Goal: Contribute content

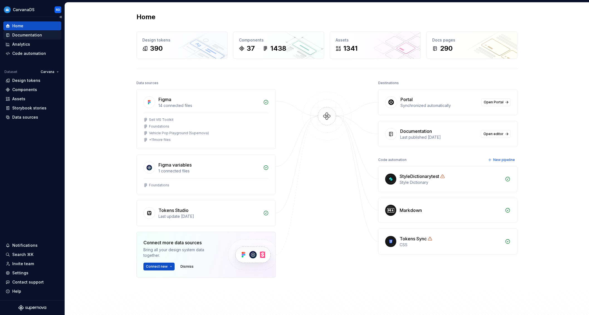
click at [29, 33] on div "Documentation" at bounding box center [27, 35] width 30 height 6
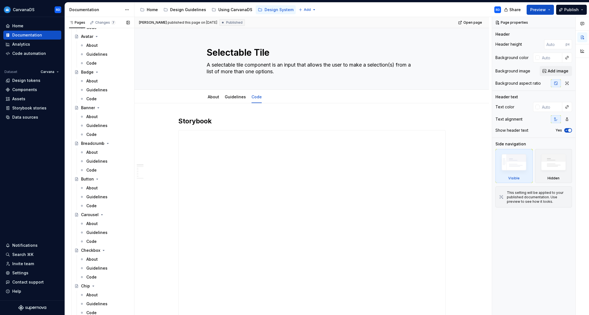
scroll to position [374, 0]
click at [97, 88] on div "Guidelines" at bounding box center [96, 89] width 21 height 6
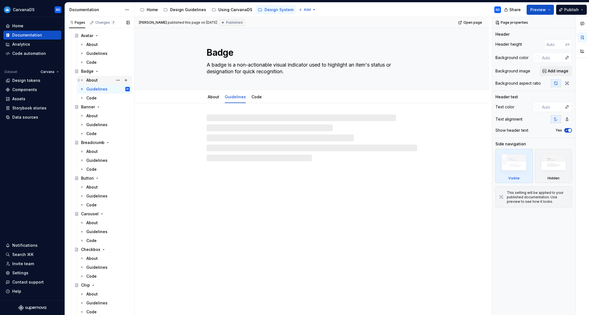
click at [96, 79] on div "About" at bounding box center [91, 80] width 11 height 6
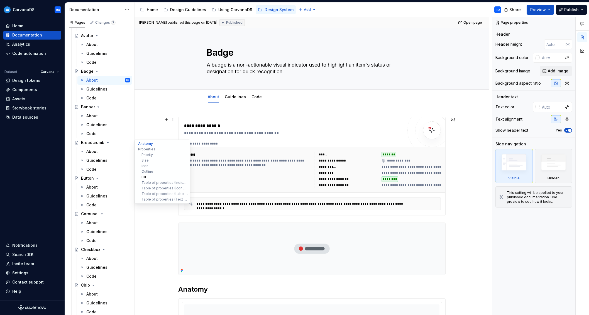
click at [158, 176] on button "Fill" at bounding box center [162, 177] width 53 height 6
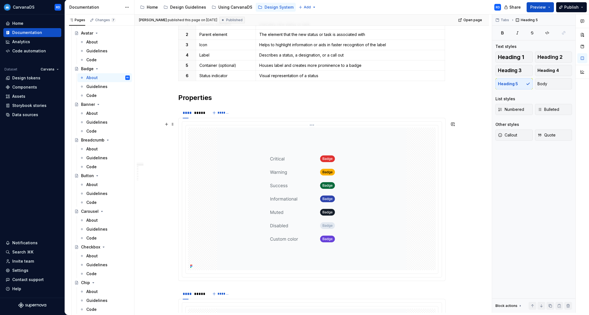
scroll to position [709, 0]
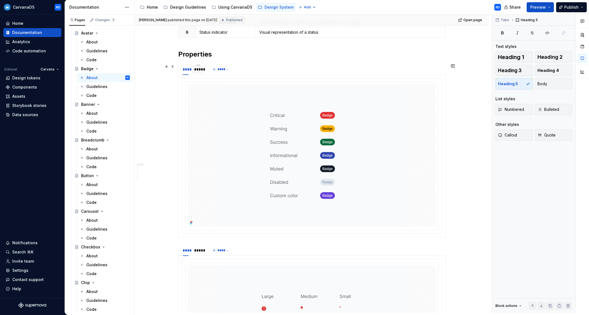
click at [197, 68] on div "*****" at bounding box center [198, 70] width 9 height 6
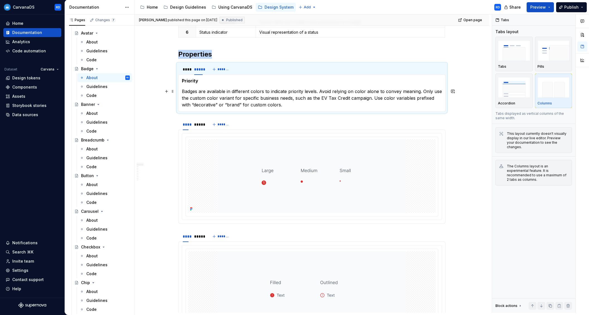
click at [241, 104] on p "Badges are available in different colors to indicate priority levels. Avoid rel…" at bounding box center [312, 98] width 260 height 20
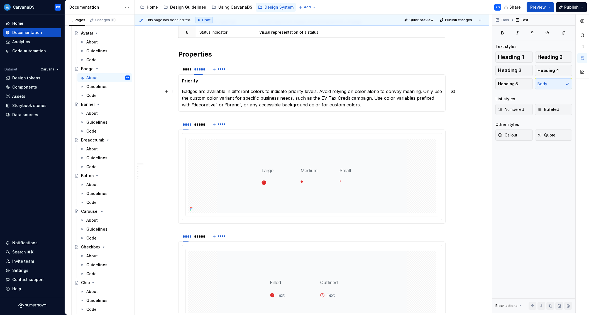
click at [283, 104] on p "Badges are available in different colors to indicate priority levels. Avoid rel…" at bounding box center [312, 98] width 260 height 20
type textarea "*"
click at [309, 106] on p "Badges are available in different colors to indicate priority levels. Avoid rel…" at bounding box center [312, 98] width 260 height 20
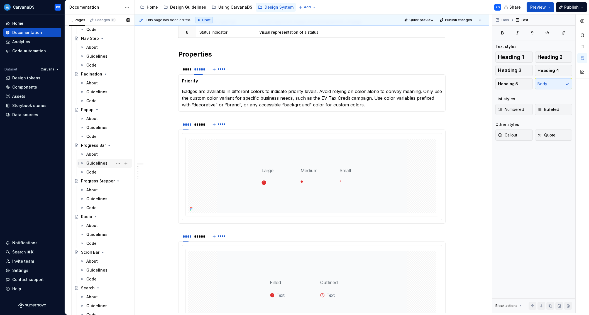
scroll to position [940, 0]
click at [98, 155] on div "About" at bounding box center [107, 153] width 43 height 8
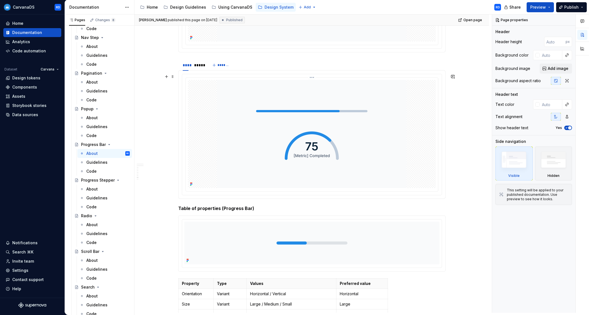
scroll to position [1571, 0]
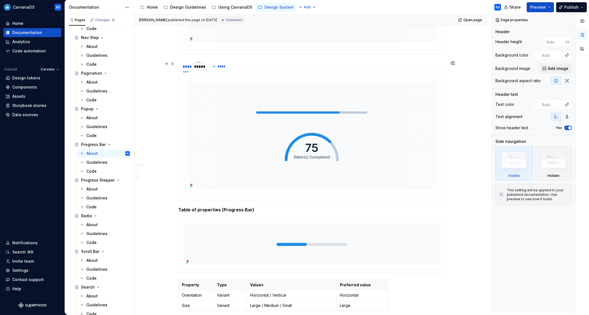
click at [196, 68] on div "*****" at bounding box center [198, 67] width 9 height 6
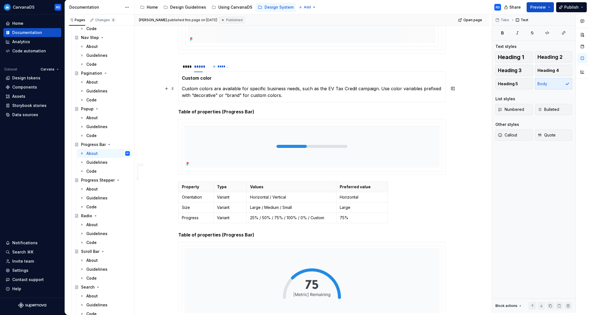
click at [242, 95] on p "Custom colors are available for specific business needs, such as the EV Tax Cre…" at bounding box center [312, 91] width 260 height 13
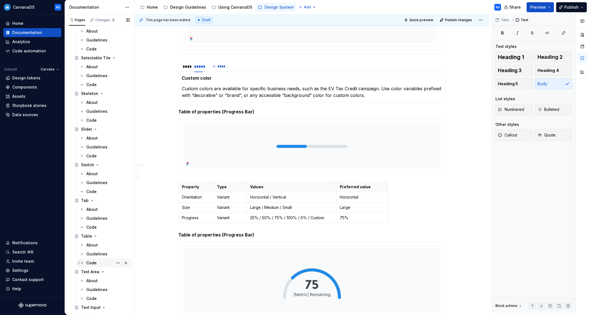
scroll to position [1276, 0]
click at [99, 246] on div "About" at bounding box center [107, 245] width 43 height 8
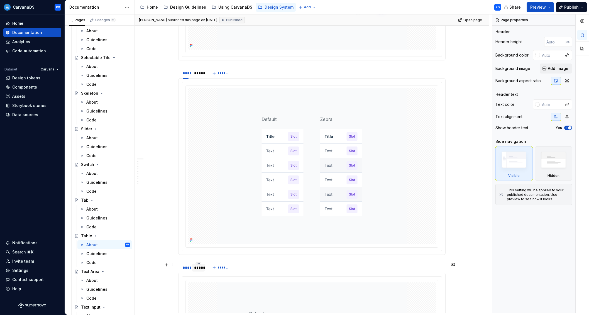
click at [201, 267] on div "*****" at bounding box center [198, 268] width 9 height 6
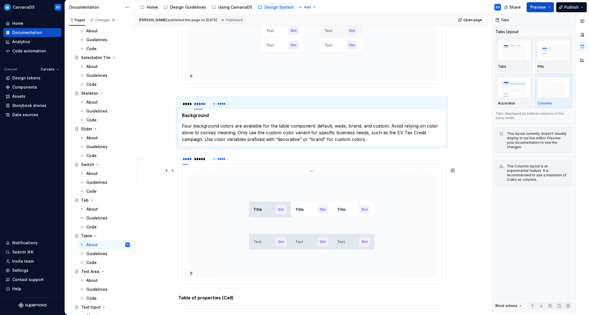
scroll to position [1547, 0]
drag, startPoint x: 325, startPoint y: 139, endPoint x: 330, endPoint y: 140, distance: 5.4
click at [325, 140] on p "Four background colors are available for the table component: default, weak, br…" at bounding box center [312, 132] width 260 height 20
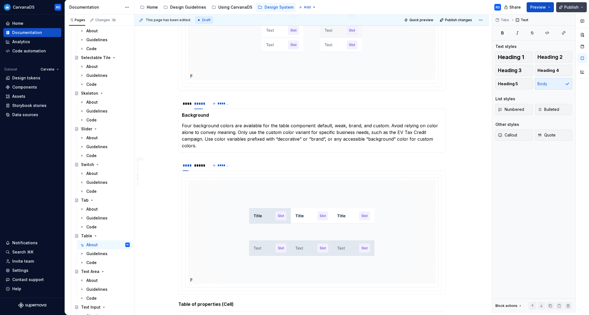
click at [573, 9] on span "Publish" at bounding box center [571, 7] width 14 height 6
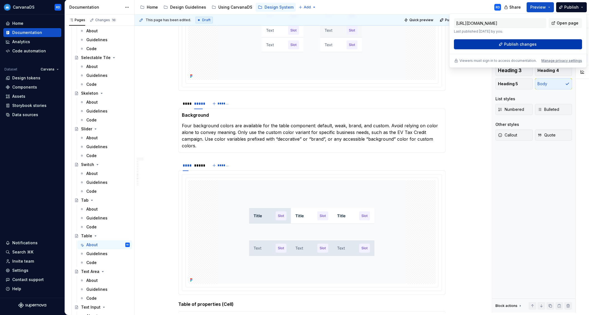
click at [531, 46] on span "Publish changes" at bounding box center [520, 44] width 33 height 6
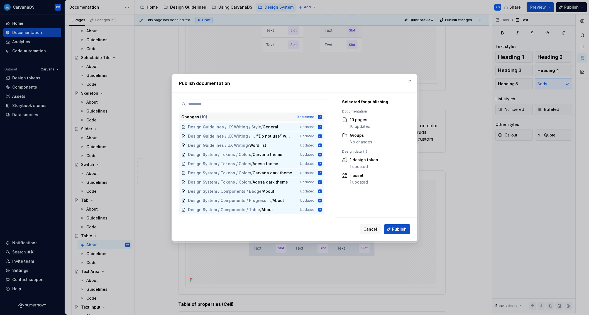
click at [322, 118] on icon at bounding box center [320, 117] width 4 height 4
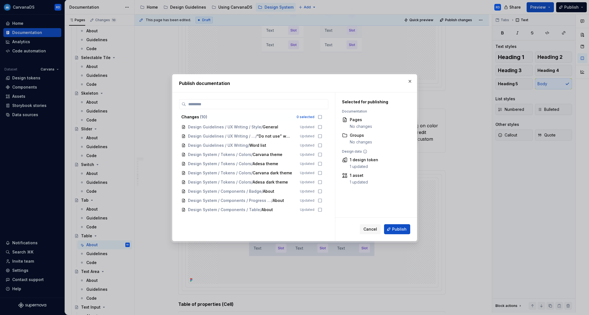
drag, startPoint x: 323, startPoint y: 117, endPoint x: 322, endPoint y: 123, distance: 6.4
click at [322, 117] on icon at bounding box center [320, 117] width 4 height 4
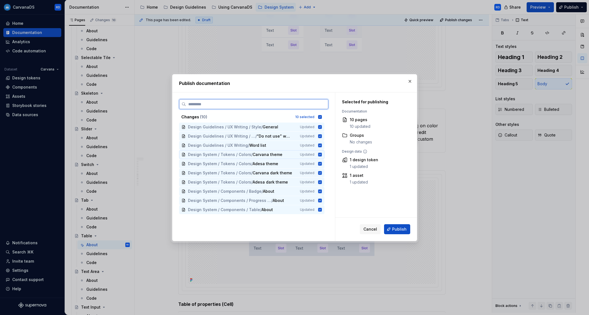
click at [322, 153] on icon at bounding box center [320, 155] width 4 height 4
click at [322, 162] on icon at bounding box center [320, 164] width 4 height 4
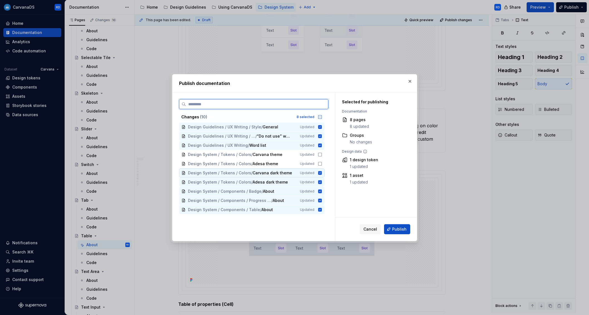
click at [321, 173] on icon at bounding box center [320, 173] width 4 height 4
click at [322, 183] on icon at bounding box center [320, 182] width 4 height 4
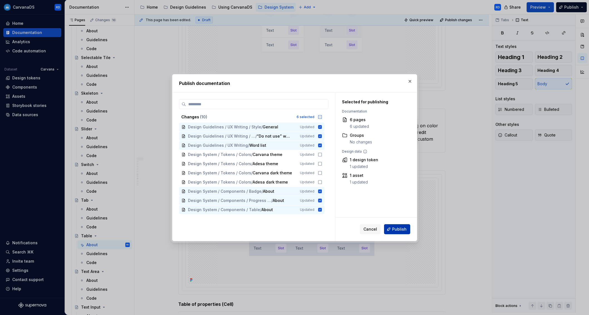
click at [406, 228] on button "Publish" at bounding box center [397, 229] width 26 height 10
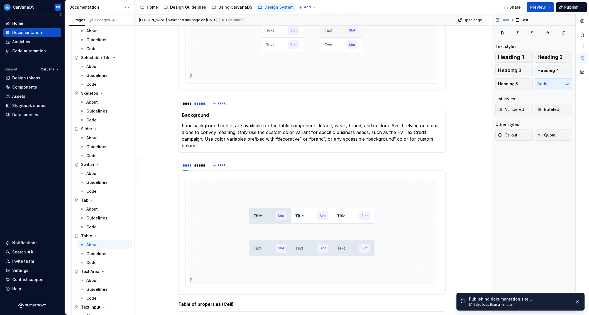
type textarea "*"
